Goal: Information Seeking & Learning: Learn about a topic

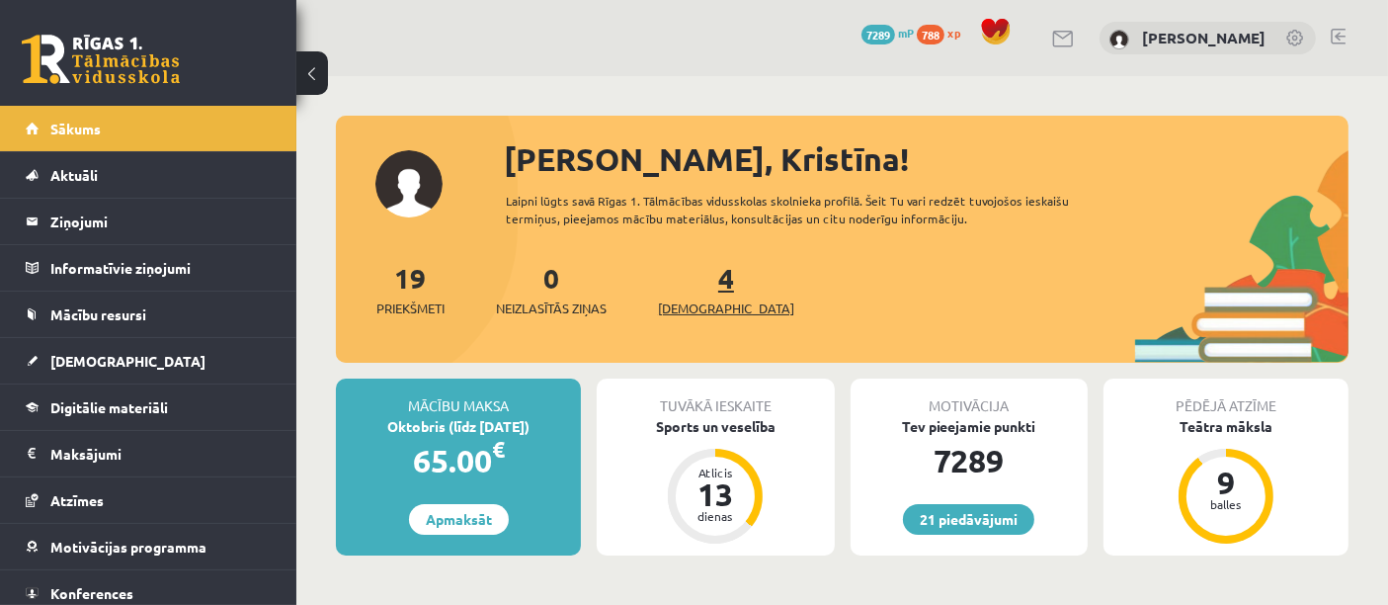
click at [699, 311] on span "[DEMOGRAPHIC_DATA]" at bounding box center [726, 308] width 136 height 20
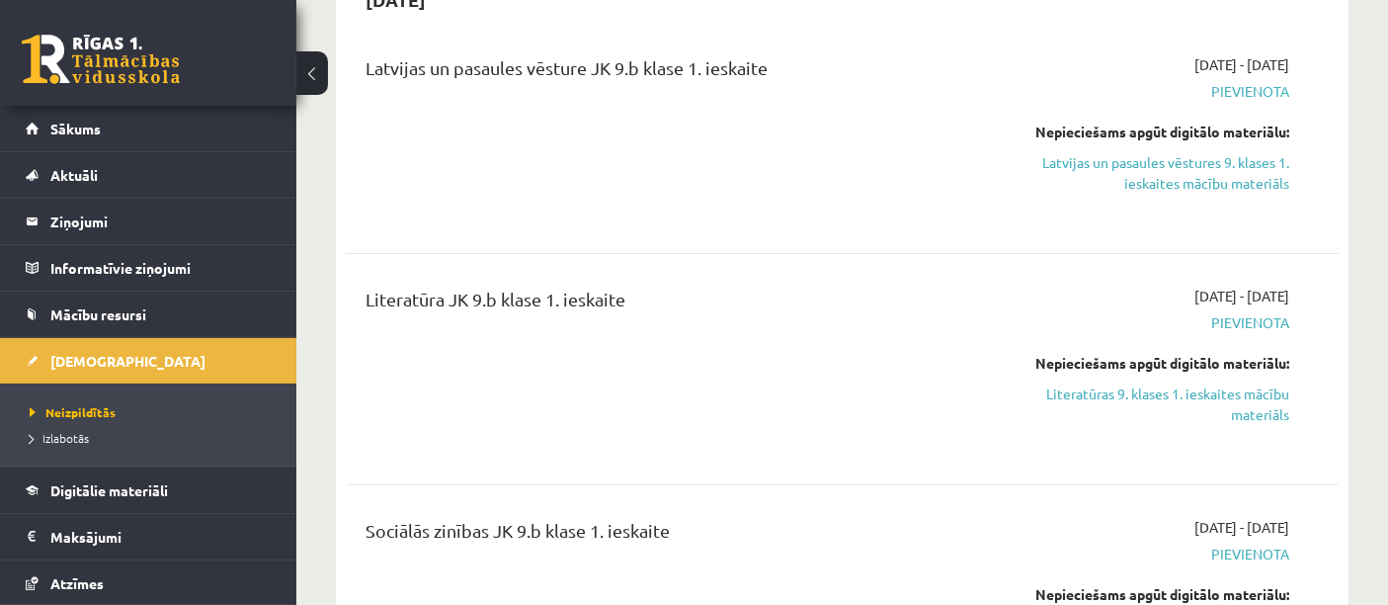
scroll to position [621, 0]
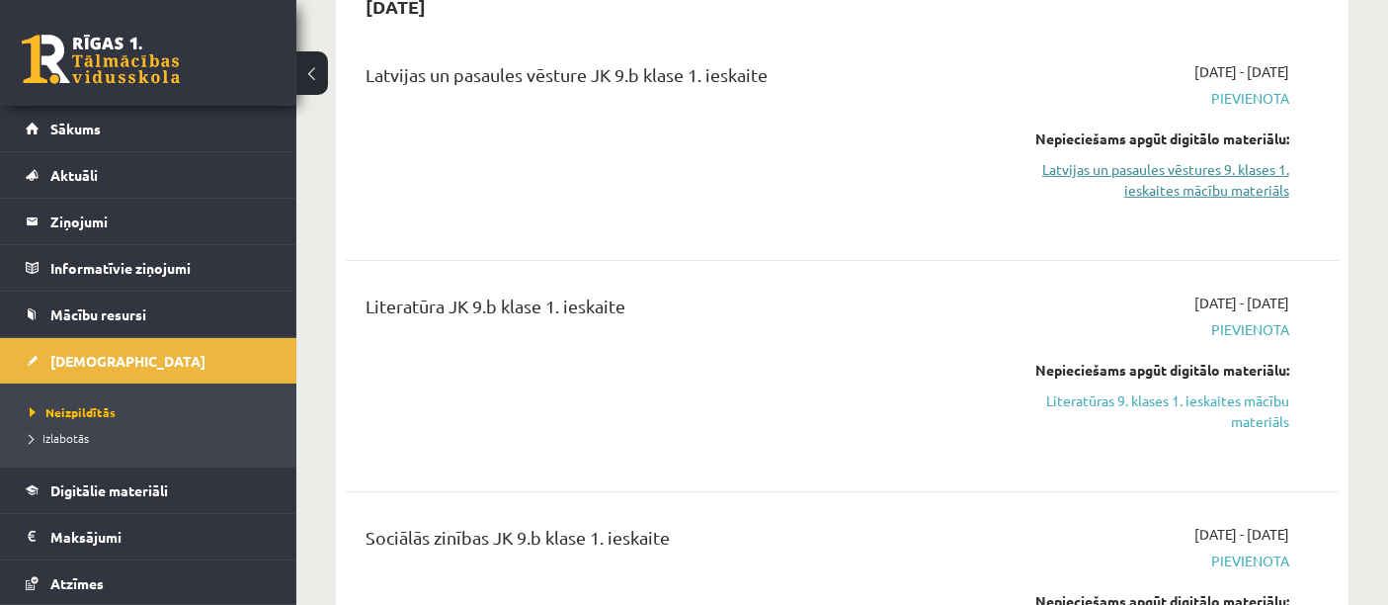
click at [1247, 166] on link "Latvijas un pasaules vēstures 9. klases 1. ieskaites mācību materiāls" at bounding box center [1145, 179] width 288 height 41
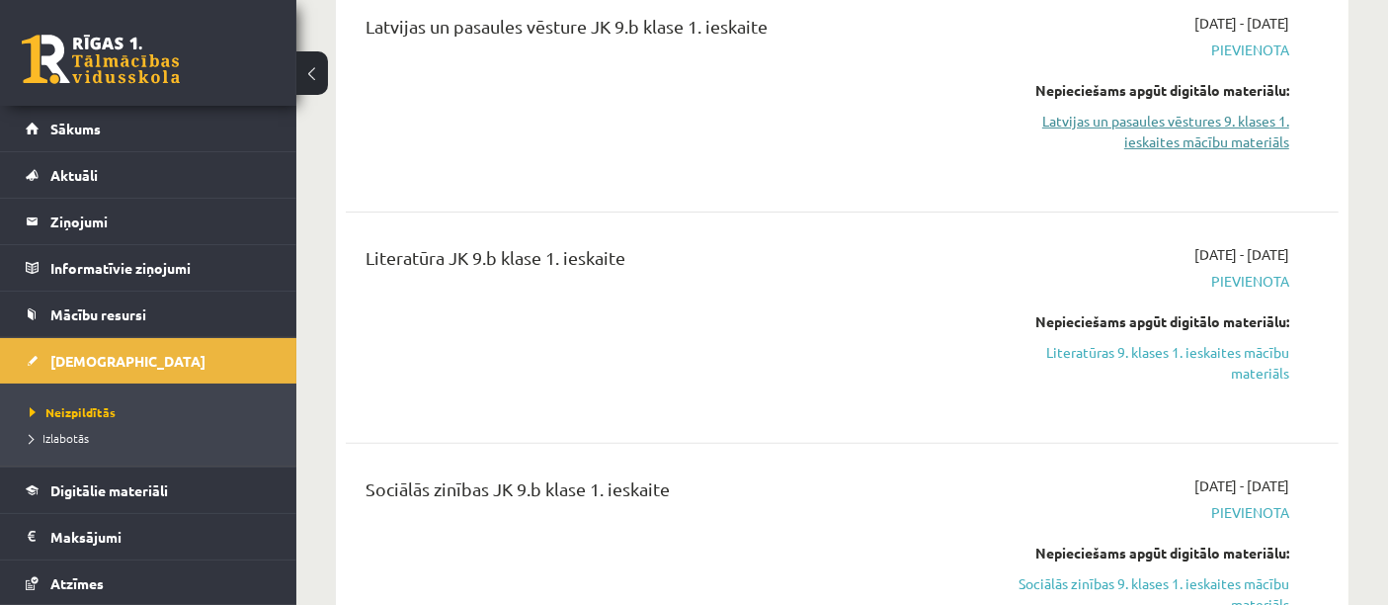
scroll to position [672, 0]
